Goal: Find specific page/section: Find specific page/section

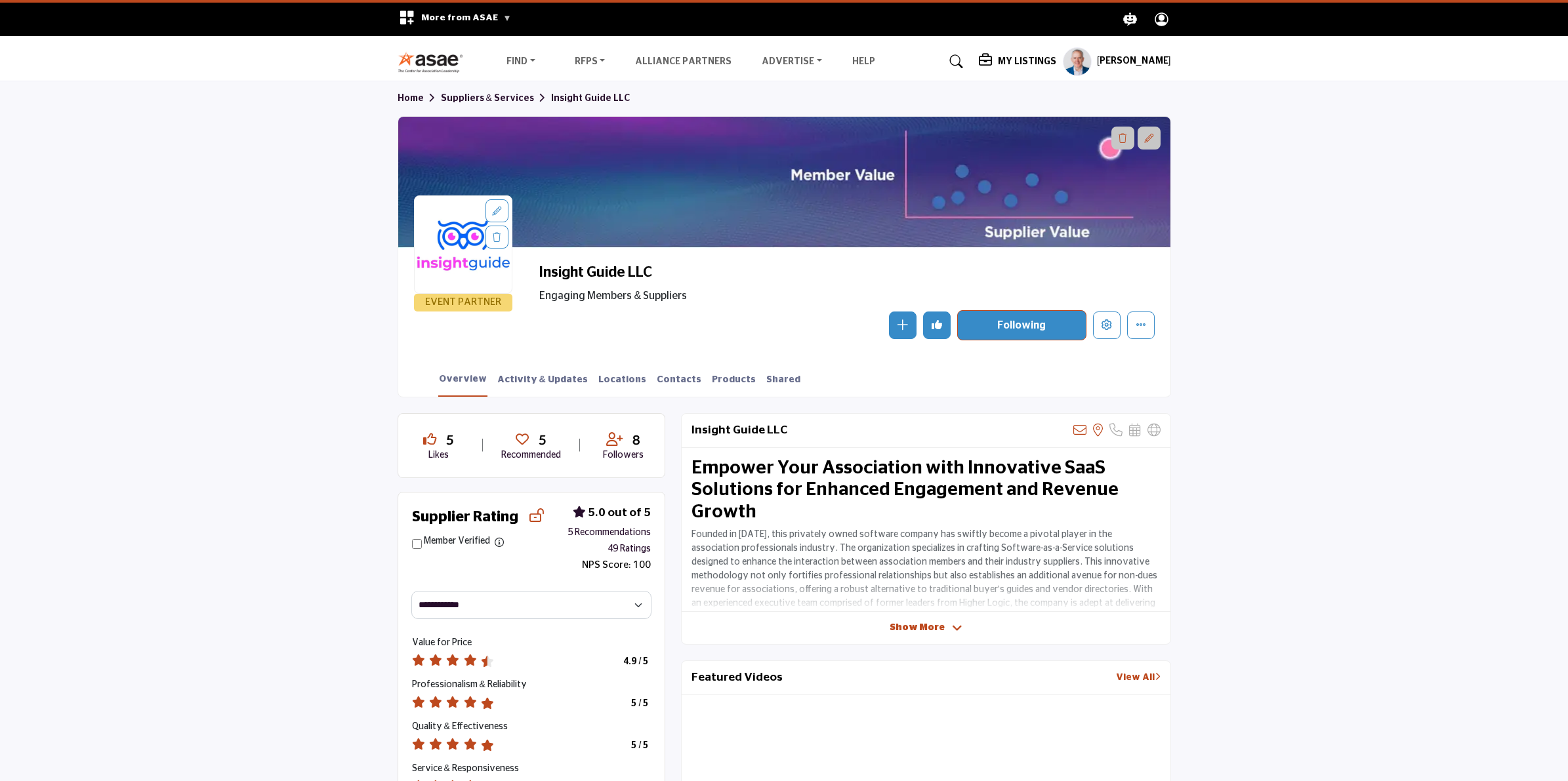
click at [437, 66] on img at bounding box center [433, 61] width 73 height 22
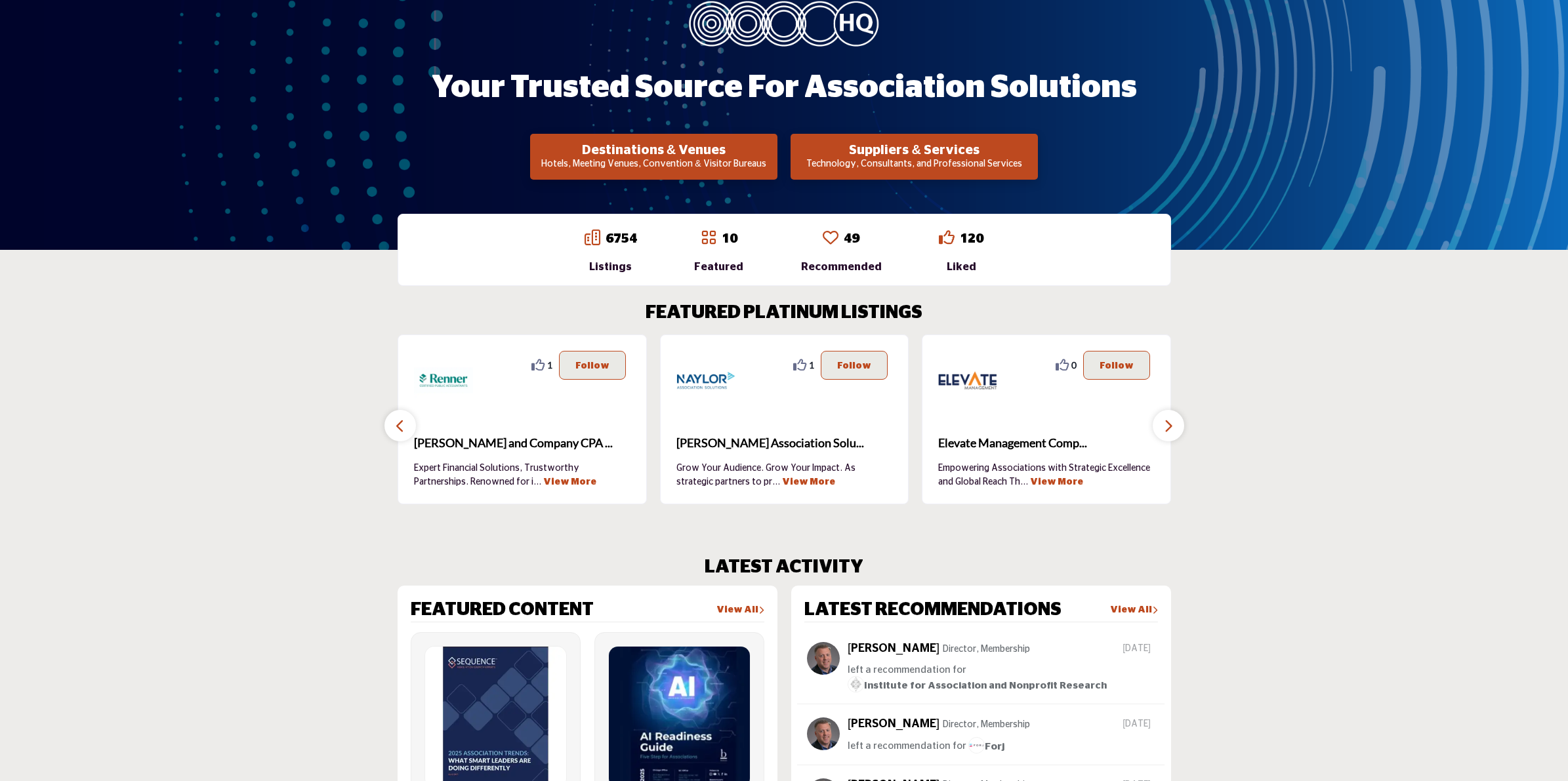
scroll to position [189, 0]
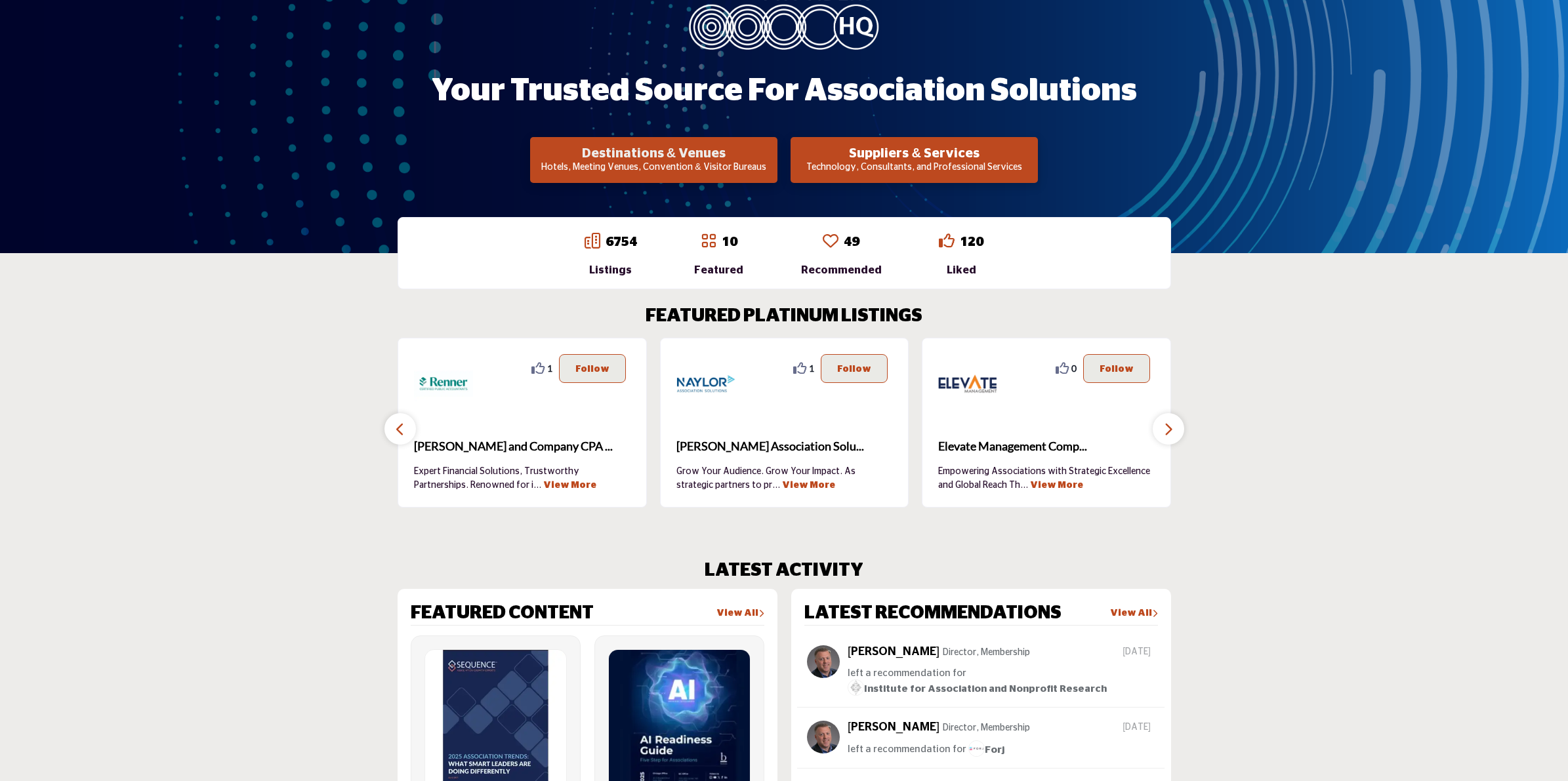
click at [694, 152] on h2 "Destinations & Venues" at bounding box center [653, 153] width 240 height 16
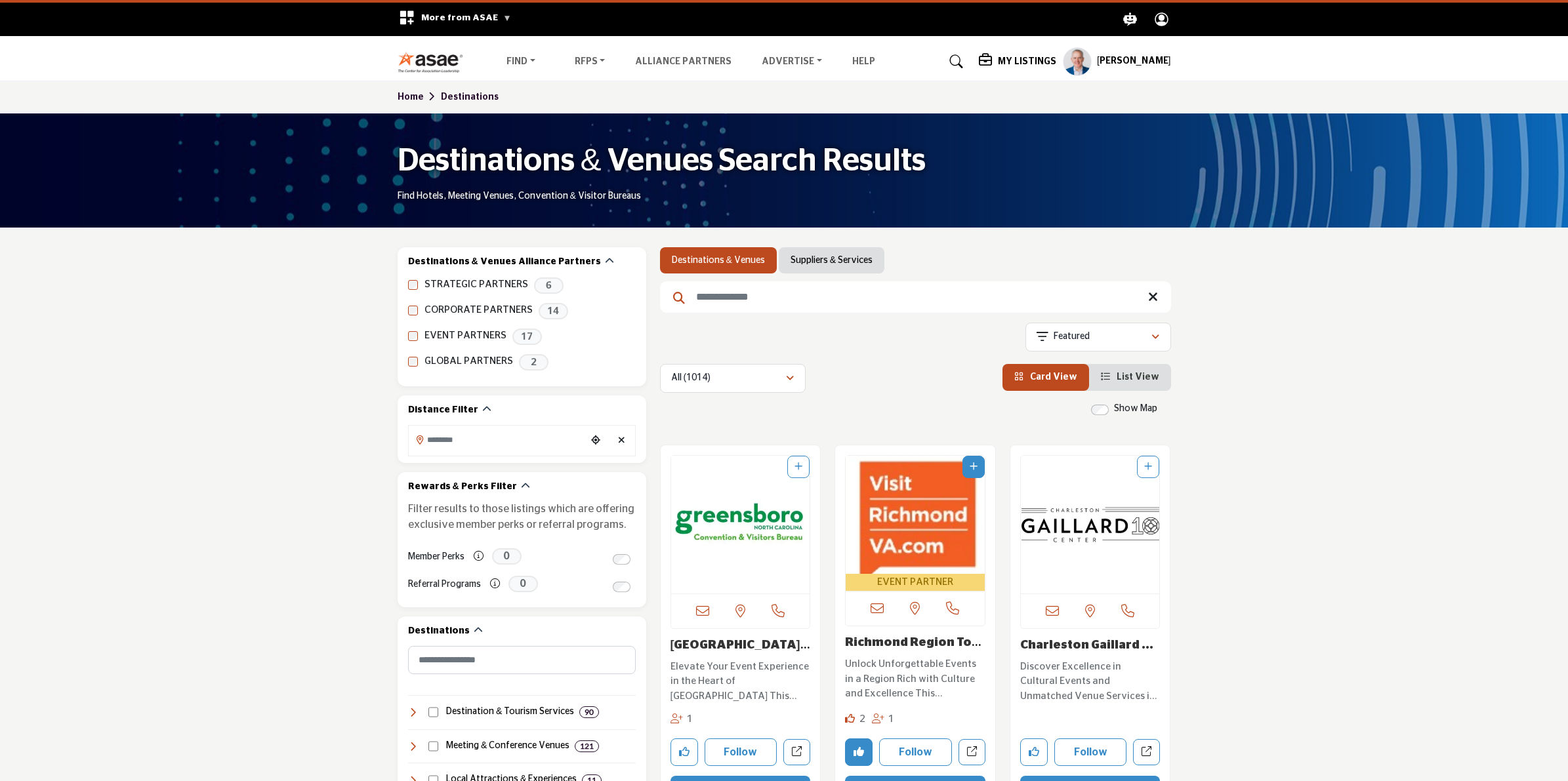
click at [801, 261] on link "Suppliers & Services" at bounding box center [831, 260] width 82 height 13
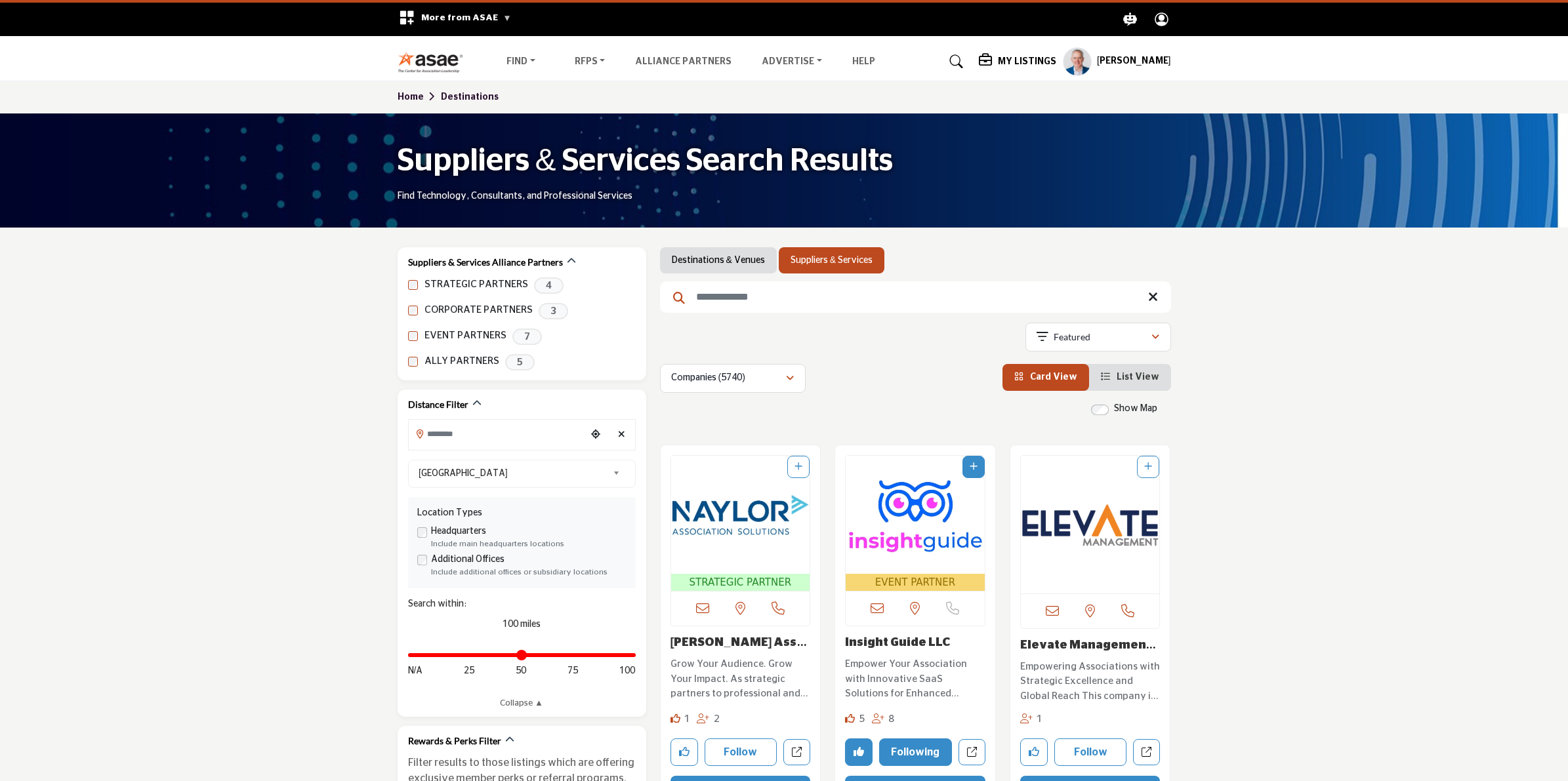
click at [1070, 58] on profile-featured-9d57d186-dcdc-4fd1-8698-ebbedcf867ac "Show hide supplier dropdown" at bounding box center [1077, 61] width 29 height 29
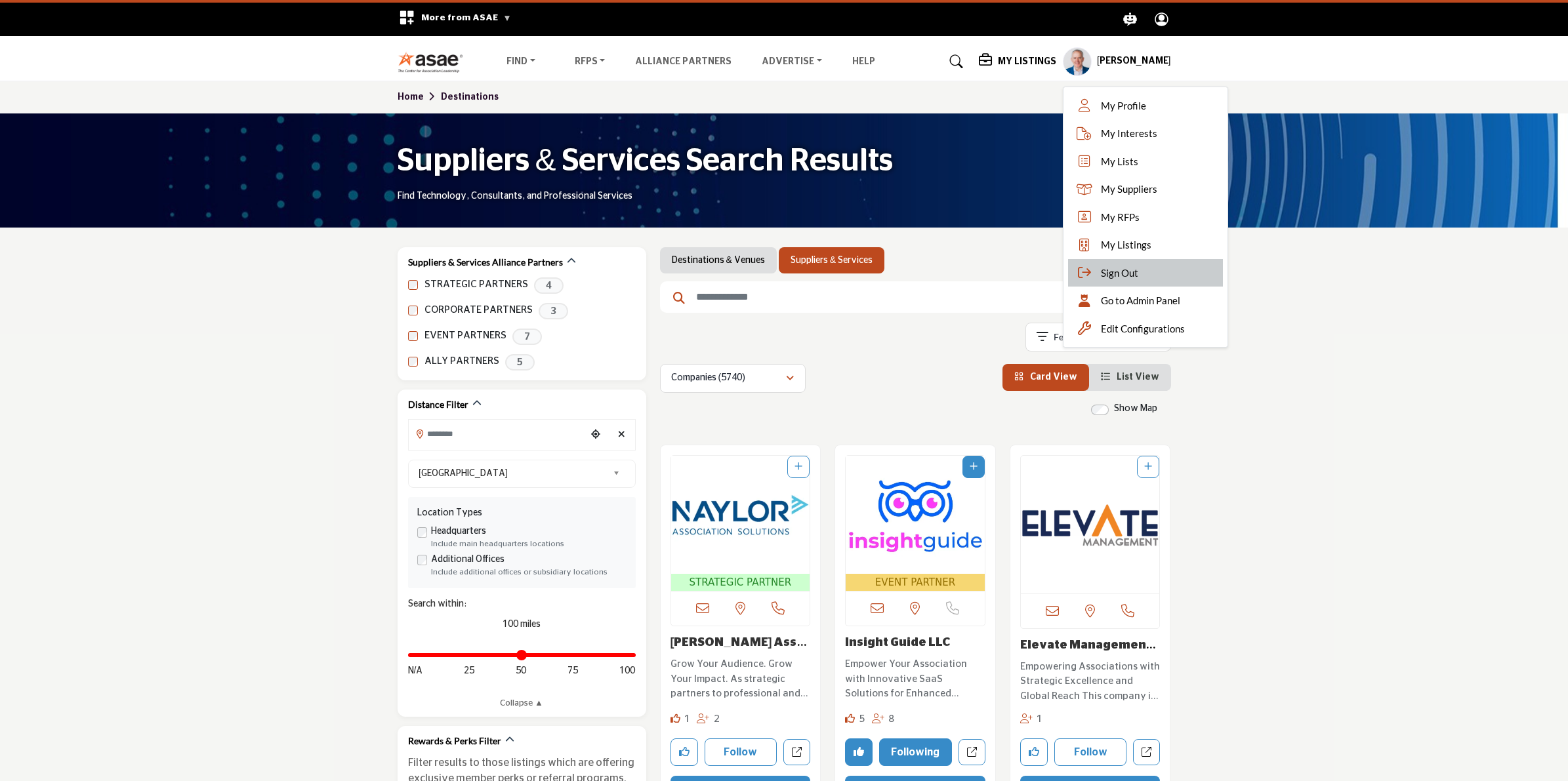
click at [1106, 274] on span "Sign Out" at bounding box center [1119, 273] width 37 height 15
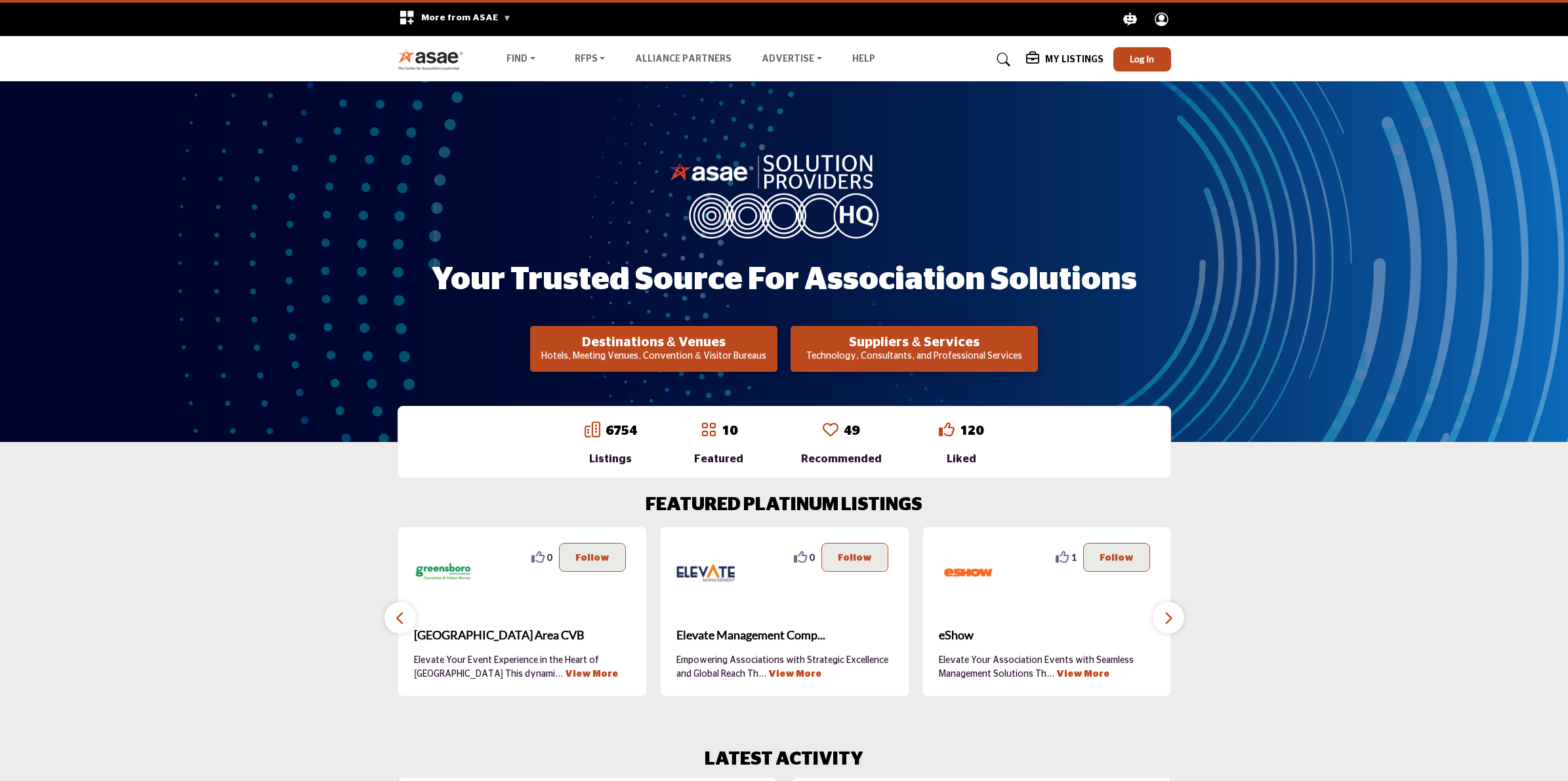
click at [773, 360] on p "Technology, Consultants, and Professional Services" at bounding box center [653, 356] width 240 height 13
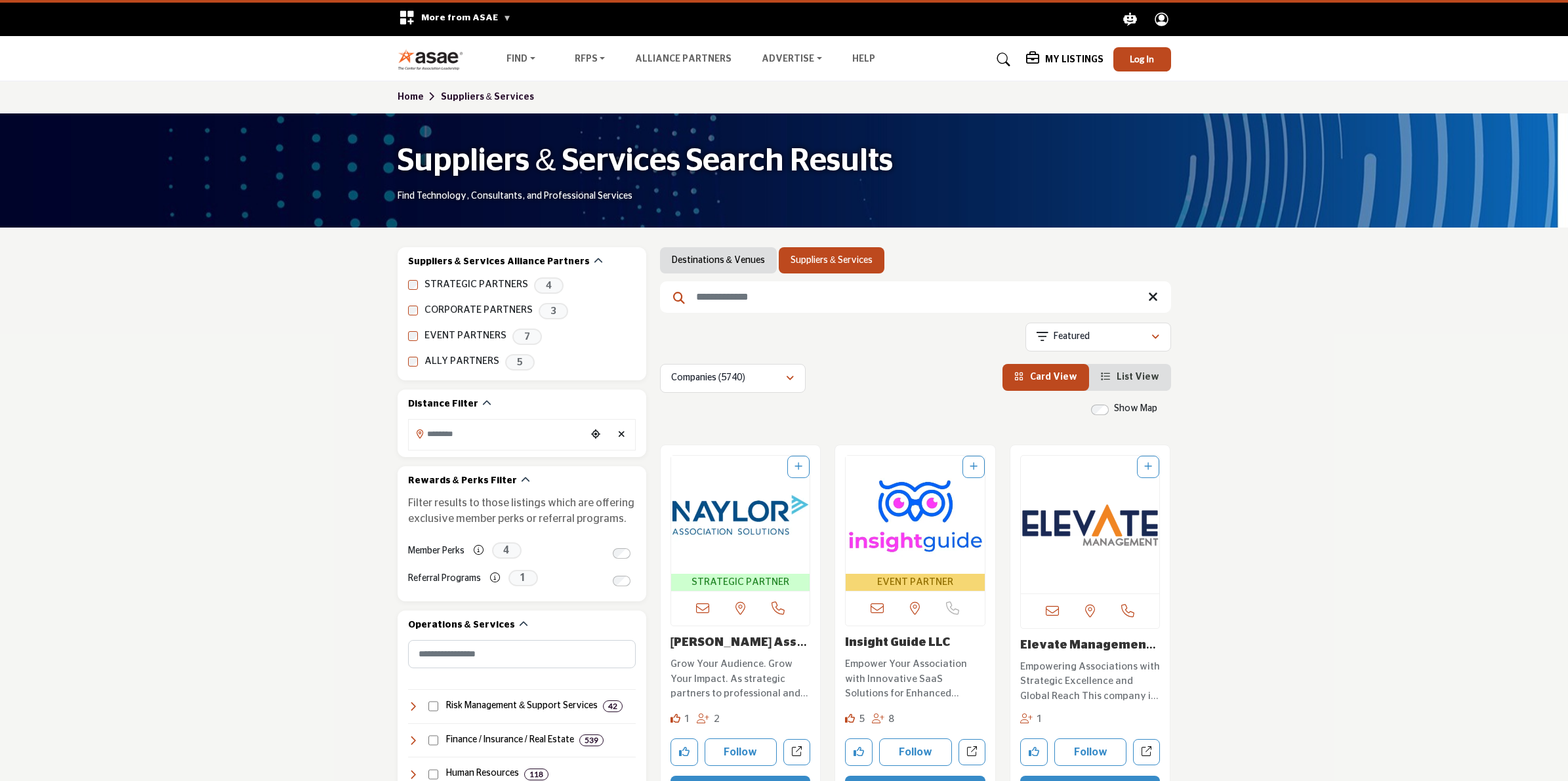
click at [877, 651] on div "Insight Guide LLC Empower Your Association with Innovative SaaS Solutions for E…" at bounding box center [915, 671] width 141 height 71
click at [880, 645] on link "Insight Guide LLC" at bounding box center [897, 642] width 105 height 12
